Goal: Download file/media

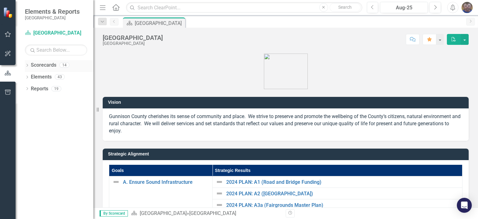
click at [27, 65] on icon "Dropdown" at bounding box center [27, 65] width 4 height 3
click at [31, 77] on icon "Dropdown" at bounding box center [30, 77] width 5 height 4
click at [37, 89] on icon "Dropdown" at bounding box center [36, 89] width 5 height 4
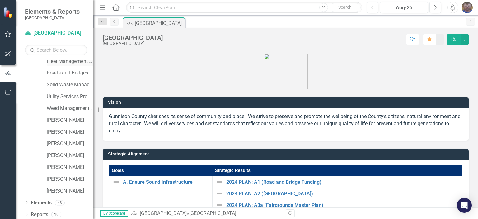
scroll to position [41, 0]
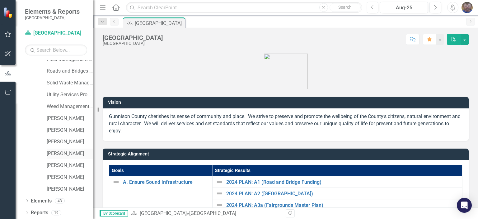
click at [60, 153] on link "[PERSON_NAME]" at bounding box center [70, 153] width 47 height 7
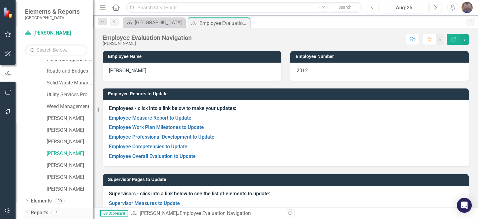
click at [27, 212] on icon "Dropdown" at bounding box center [27, 212] width 4 height 3
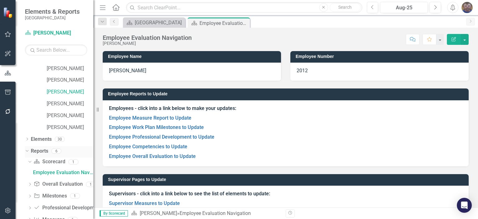
scroll to position [103, 0]
click at [30, 183] on icon "Dropdown" at bounding box center [30, 183] width 4 height 3
click at [39, 184] on div "Employee Overall Evaluation to Update" at bounding box center [63, 184] width 60 height 6
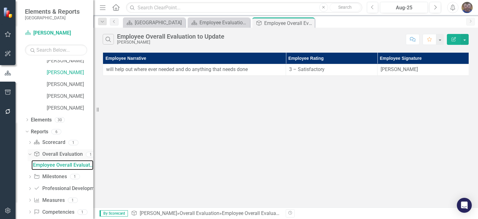
scroll to position [131, 0]
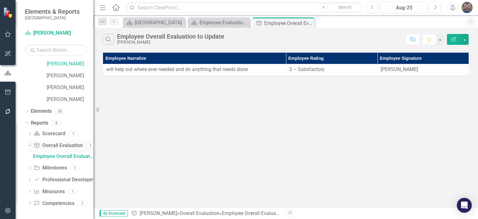
click at [65, 146] on link "Overall Evaluation Overall Evaluation" at bounding box center [58, 145] width 49 height 7
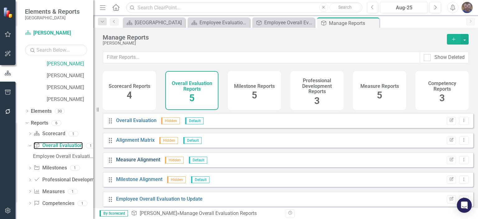
scroll to position [3, 0]
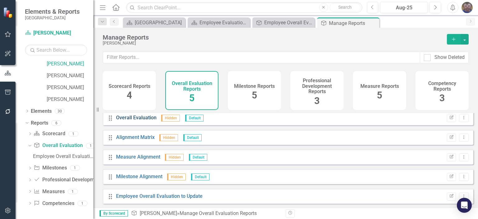
click at [126, 120] on link "Overall Evaluation" at bounding box center [136, 118] width 40 height 6
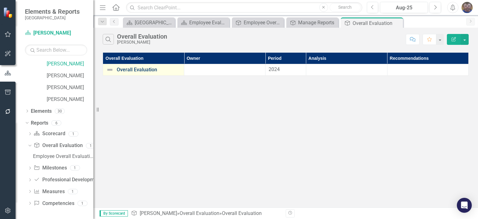
click at [136, 71] on link "Overall Evaluation" at bounding box center [149, 70] width 64 height 6
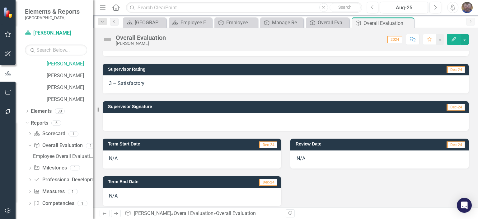
scroll to position [186, 0]
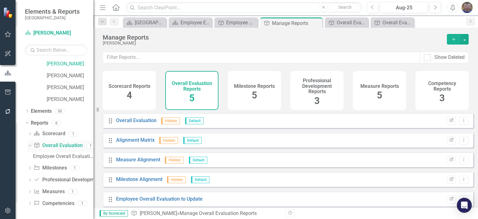
click at [30, 144] on icon "Dropdown" at bounding box center [28, 145] width 3 height 4
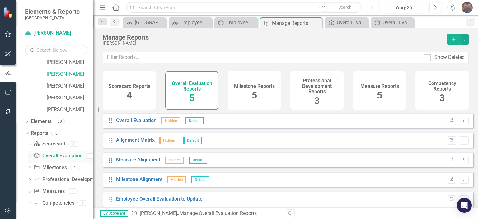
scroll to position [120, 0]
click at [30, 155] on icon "Dropdown" at bounding box center [30, 156] width 4 height 3
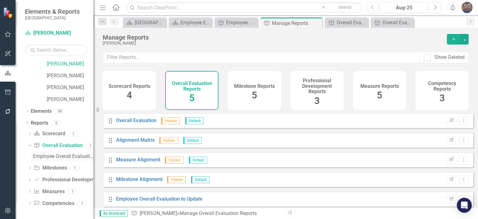
click at [44, 155] on div "Employee Overall Evaluation to Update" at bounding box center [63, 156] width 60 height 6
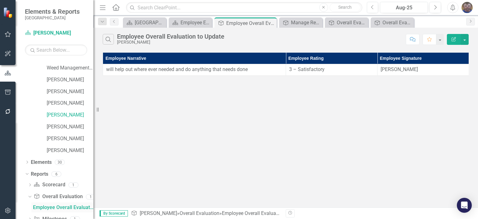
scroll to position [73, 0]
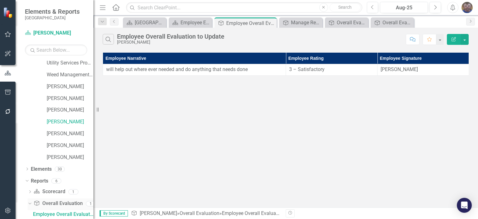
click at [58, 204] on link "Overall Evaluation Overall Evaluation" at bounding box center [58, 203] width 49 height 7
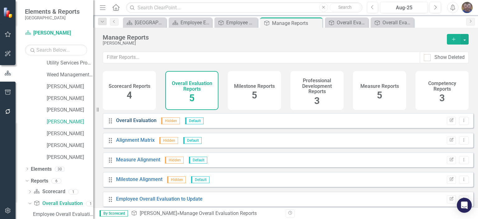
click at [133, 123] on link "Overall Evaluation" at bounding box center [136, 120] width 40 height 6
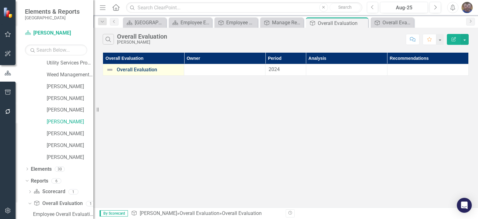
click at [143, 69] on link "Overall Evaluation" at bounding box center [149, 70] width 64 height 6
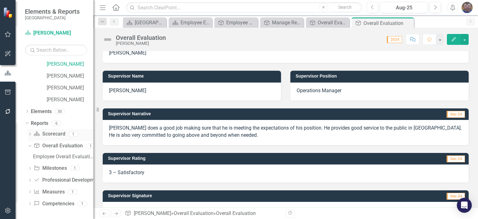
scroll to position [131, 0]
click at [37, 123] on link "Reports" at bounding box center [39, 122] width 17 height 7
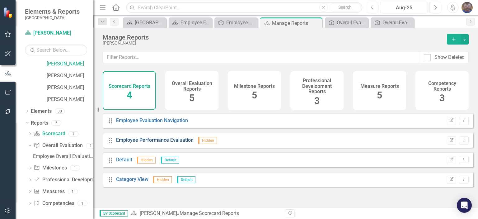
click at [133, 143] on link "Employee Performance Evaluation" at bounding box center [154, 140] width 77 height 6
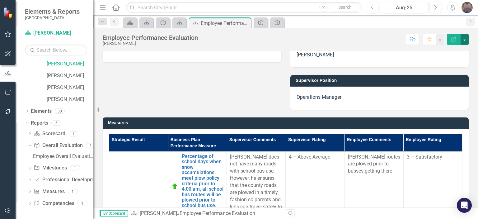
click at [465, 40] on button "button" at bounding box center [465, 39] width 8 height 11
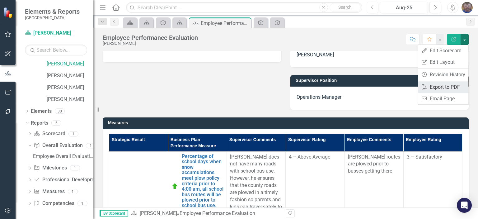
click at [441, 86] on link "PDF Export to PDF" at bounding box center [443, 87] width 50 height 12
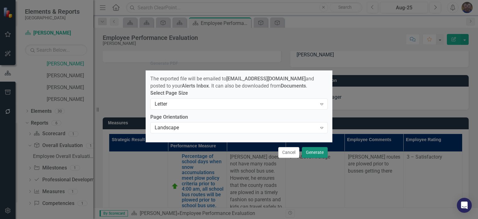
click at [316, 152] on button "Generate" at bounding box center [315, 152] width 26 height 11
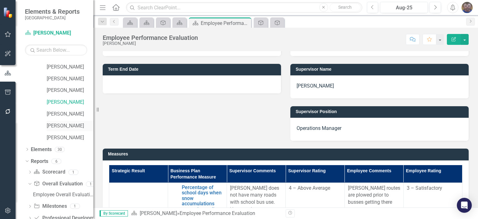
scroll to position [100, 0]
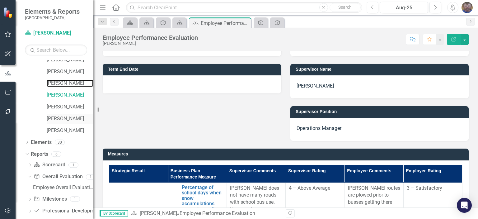
click at [53, 84] on link "[PERSON_NAME]" at bounding box center [70, 83] width 47 height 7
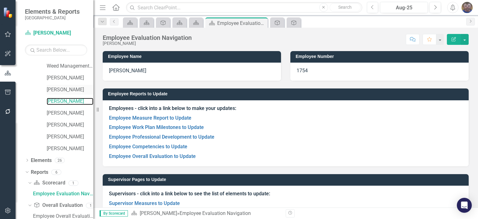
scroll to position [92, 0]
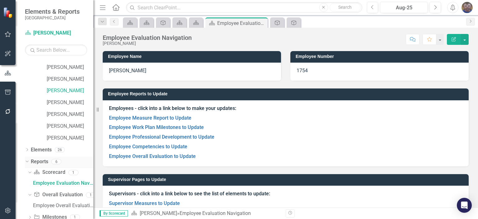
click at [42, 161] on link "Reports" at bounding box center [39, 161] width 17 height 7
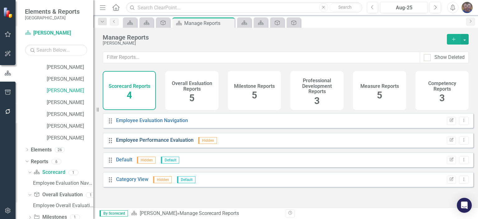
click at [148, 143] on link "Employee Performance Evaluation" at bounding box center [154, 140] width 77 height 6
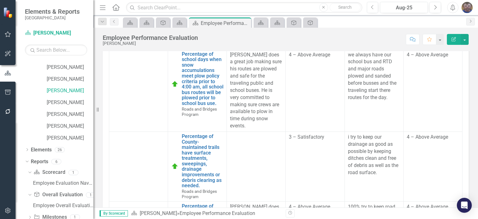
scroll to position [195, 0]
click at [466, 39] on button "button" at bounding box center [465, 39] width 8 height 11
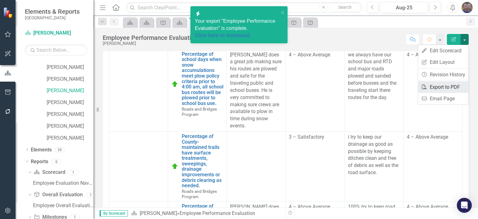
click at [449, 86] on link "PDF Export to PDF" at bounding box center [443, 87] width 50 height 12
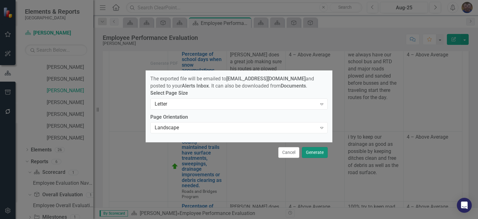
click at [317, 156] on button "Generate" at bounding box center [315, 152] width 26 height 11
